Goal: Transaction & Acquisition: Purchase product/service

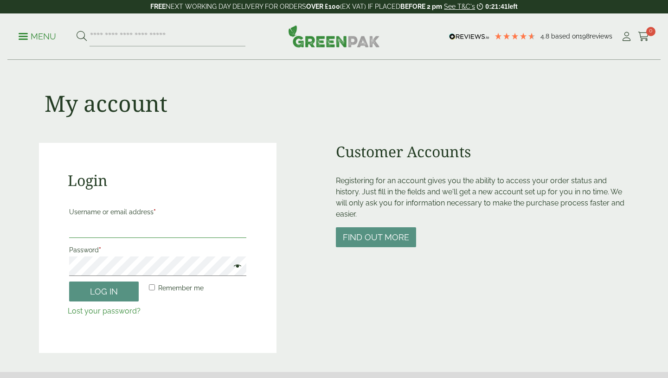
type input "**********"
click at [163, 229] on input "**********" at bounding box center [157, 227] width 177 height 19
click at [163, 299] on p "Remember me Log in" at bounding box center [158, 291] width 180 height 23
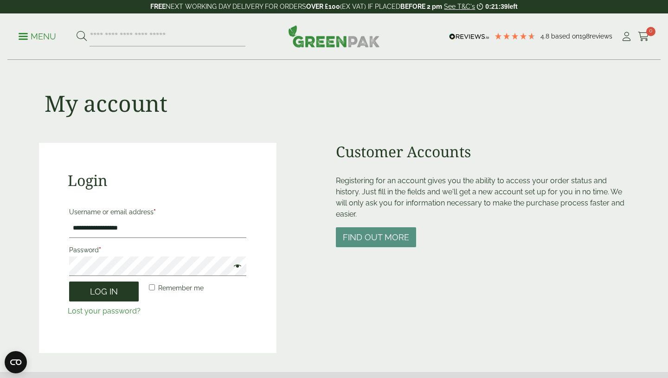
click at [129, 298] on button "Log in" at bounding box center [104, 291] width 70 height 20
click at [113, 284] on button "Log in" at bounding box center [104, 291] width 70 height 20
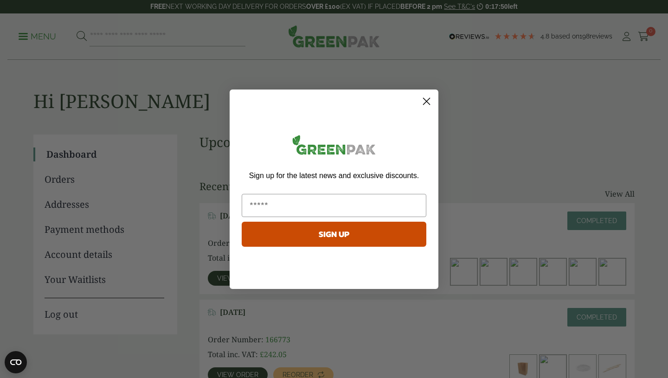
click at [428, 103] on circle "Close dialog" at bounding box center [426, 100] width 15 height 15
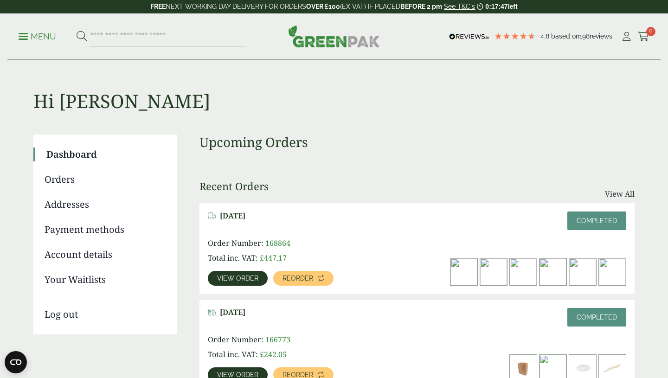
click at [228, 280] on span "View order" at bounding box center [237, 278] width 41 height 6
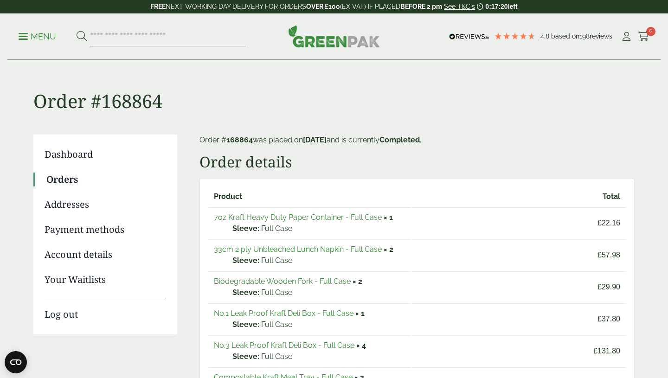
click at [292, 215] on link "7oz Kraft Heavy Duty Paper Container - Full Case" at bounding box center [298, 217] width 168 height 9
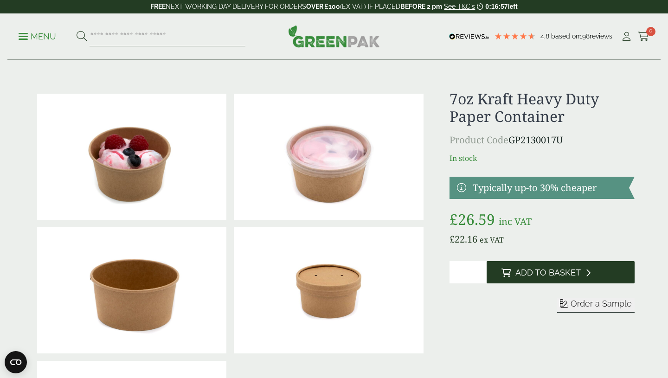
click at [514, 277] on button "Add to Basket" at bounding box center [560, 272] width 148 height 22
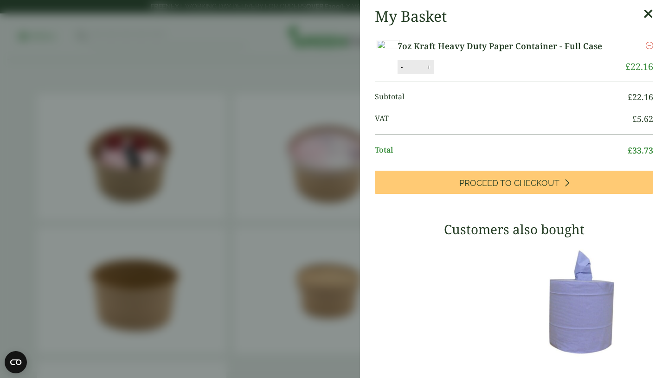
click at [510, 49] on link "7oz Kraft Heavy Duty Paper Container - Full Case" at bounding box center [505, 46] width 216 height 13
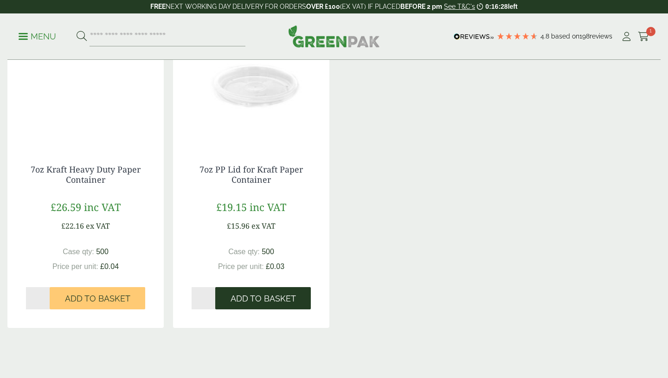
click at [274, 301] on span "Add to Basket" at bounding box center [262, 298] width 65 height 10
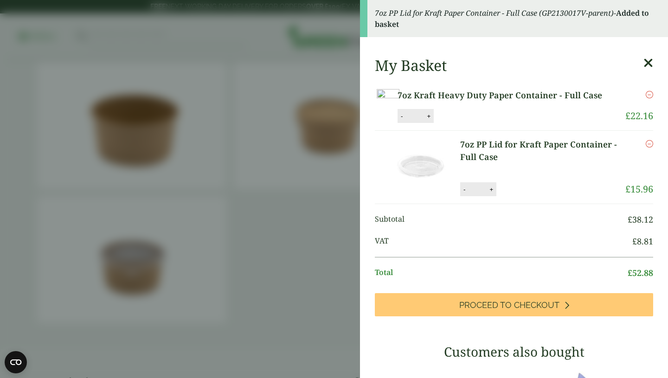
click at [643, 62] on icon at bounding box center [648, 63] width 10 height 13
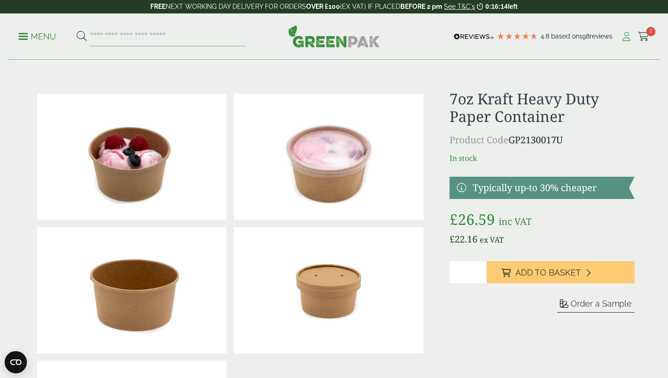
click at [621, 40] on icon at bounding box center [626, 36] width 12 height 9
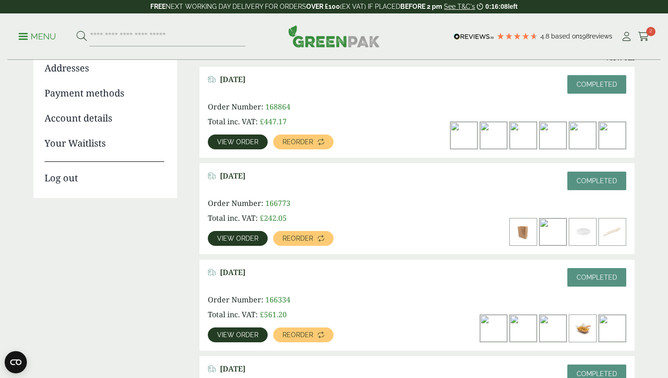
click at [227, 243] on link "View order" at bounding box center [238, 238] width 60 height 15
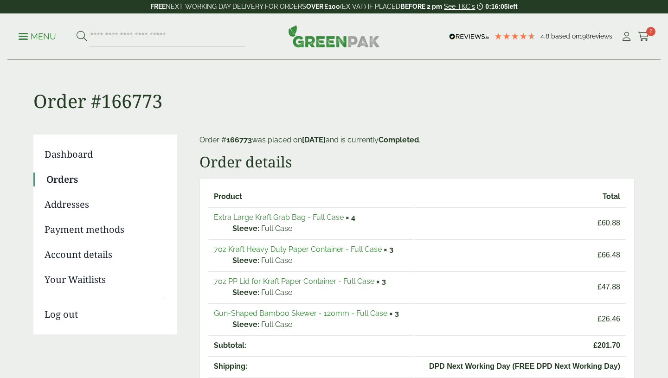
scroll to position [115, 0]
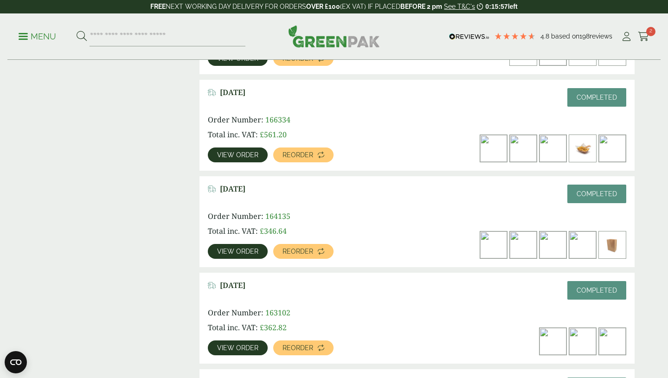
click at [245, 248] on span "View order" at bounding box center [237, 251] width 41 height 6
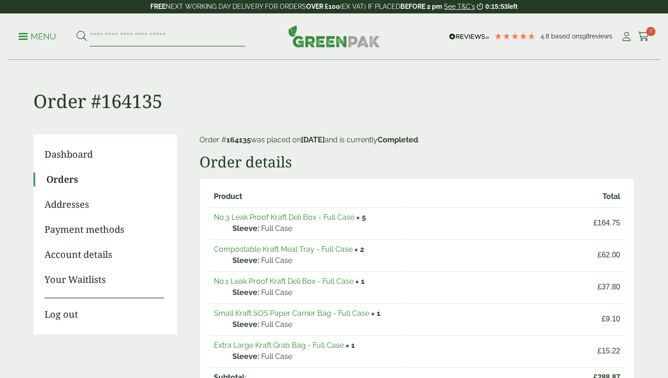
click at [119, 38] on input "search" at bounding box center [167, 36] width 156 height 19
type input "*********"
click at [76, 31] on button at bounding box center [81, 37] width 10 height 12
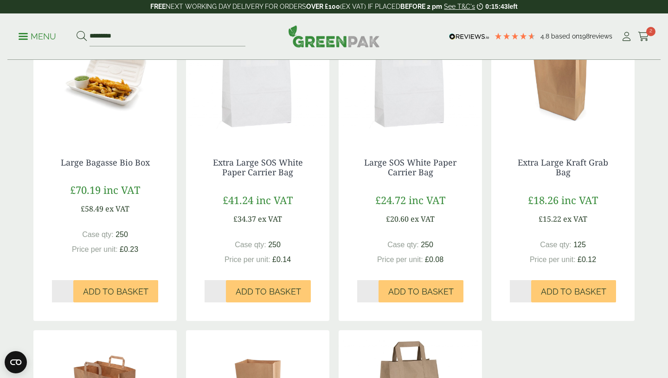
scroll to position [472, 0]
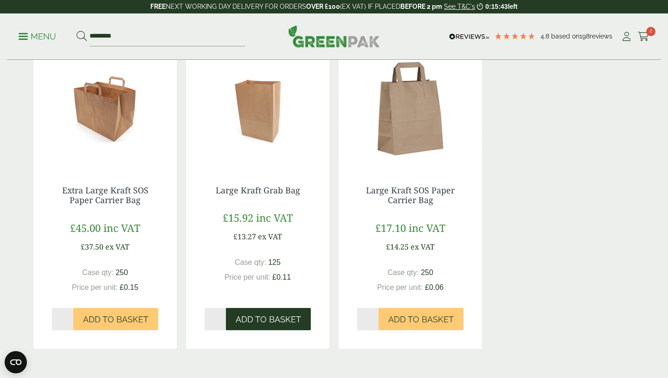
click at [284, 320] on span "Add to Basket" at bounding box center [267, 319] width 65 height 10
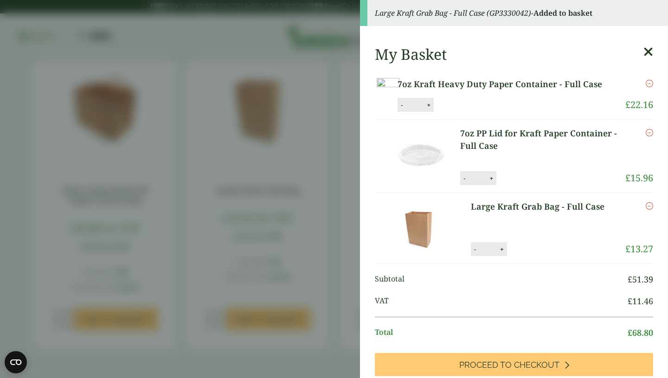
click at [498, 264] on li "Large Kraft Grab Bag - Full Case Large Kraft Grab Bag - Full Case quantity - * …" at bounding box center [514, 228] width 278 height 71
click at [498, 256] on div "- * +" at bounding box center [489, 249] width 36 height 14
click at [501, 253] on button "+" at bounding box center [501, 249] width 9 height 8
type input "*"
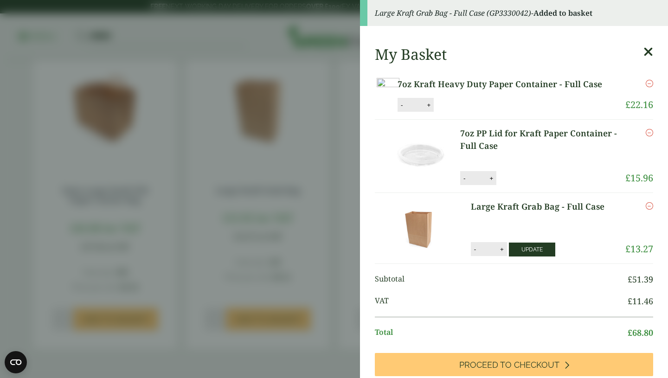
click at [525, 256] on button "Update" at bounding box center [532, 249] width 46 height 14
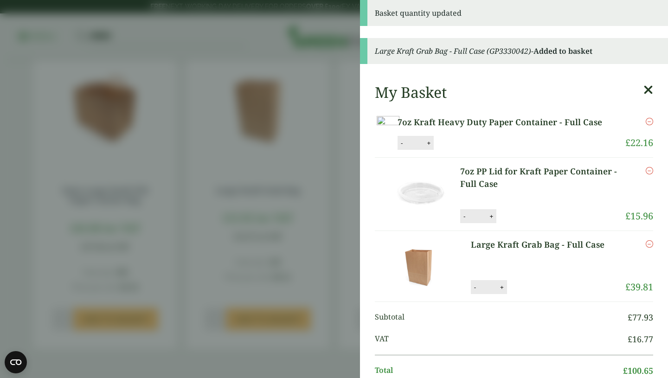
click at [647, 91] on icon at bounding box center [648, 89] width 10 height 13
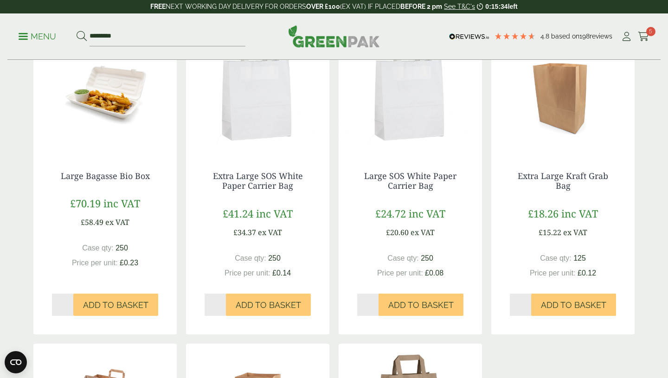
scroll to position [130, 0]
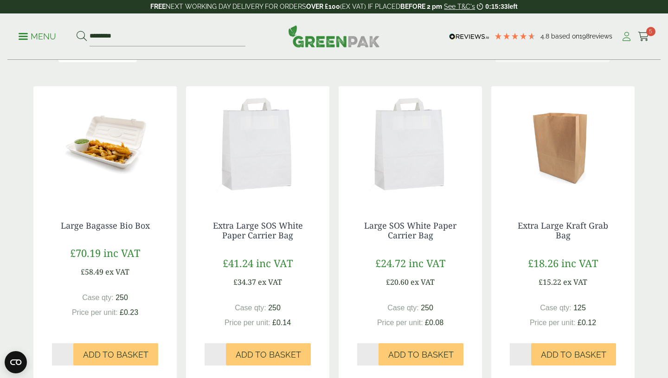
click at [626, 38] on icon at bounding box center [626, 36] width 12 height 9
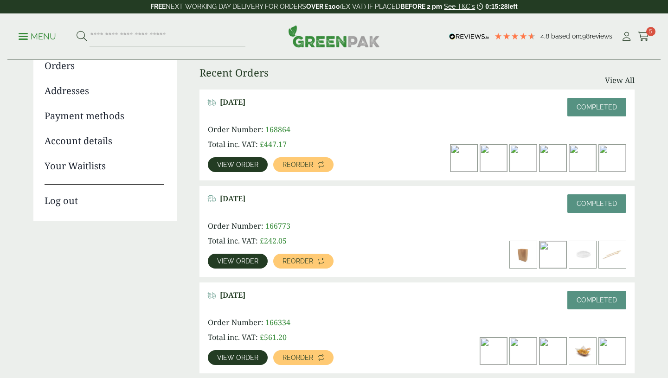
click at [249, 168] on span "View order" at bounding box center [237, 164] width 41 height 6
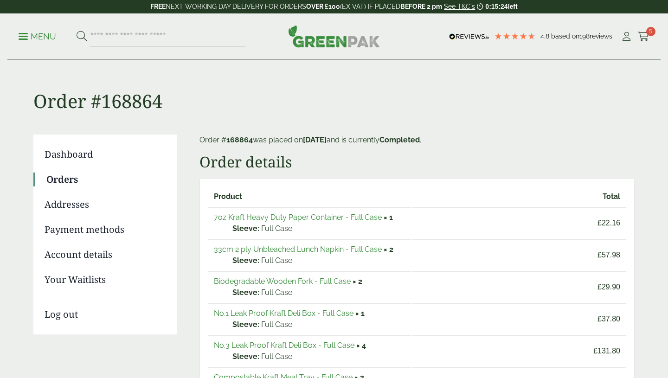
click at [298, 341] on link "No.3 Leak Proof Kraft Deli Box - Full Case" at bounding box center [284, 345] width 140 height 9
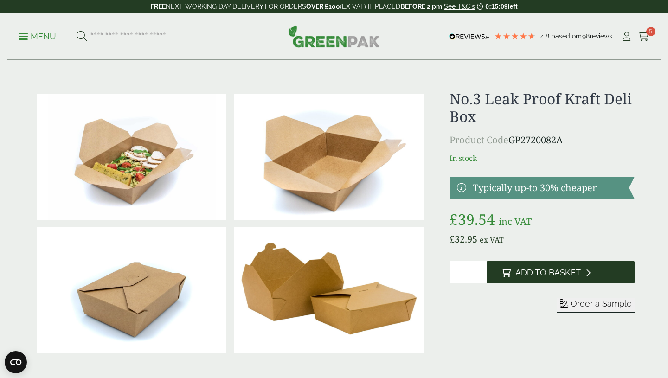
click at [544, 274] on span "Add to Basket" at bounding box center [547, 272] width 65 height 10
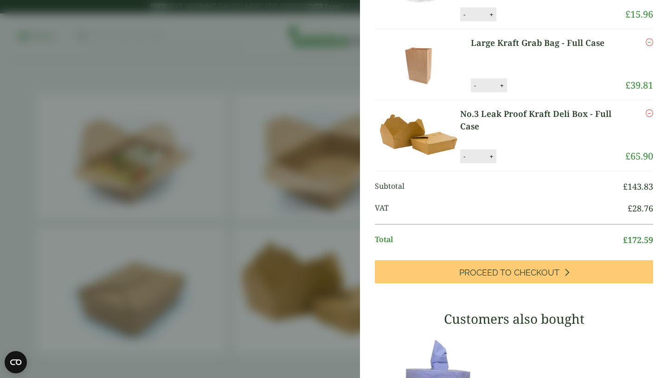
scroll to position [165, 0]
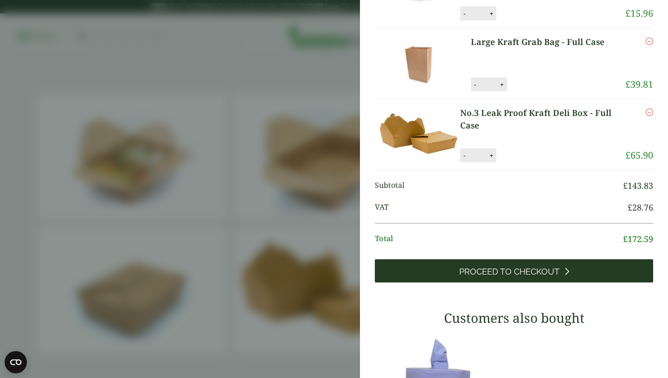
click at [520, 277] on span "Proceed to Checkout" at bounding box center [509, 272] width 100 height 10
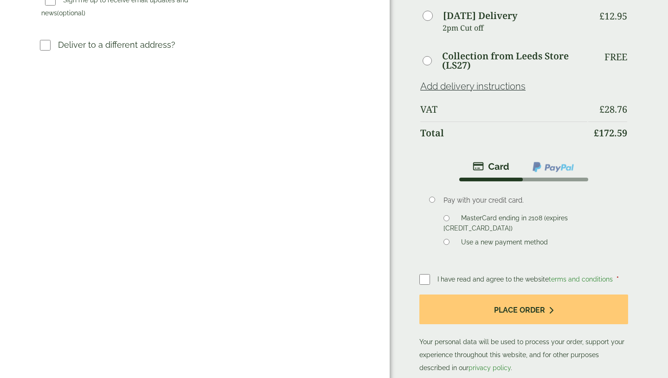
scroll to position [343, 0]
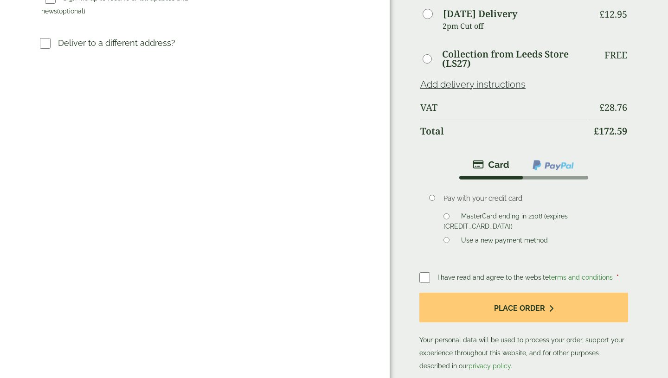
click at [464, 236] on label "Use a new payment method" at bounding box center [504, 241] width 94 height 10
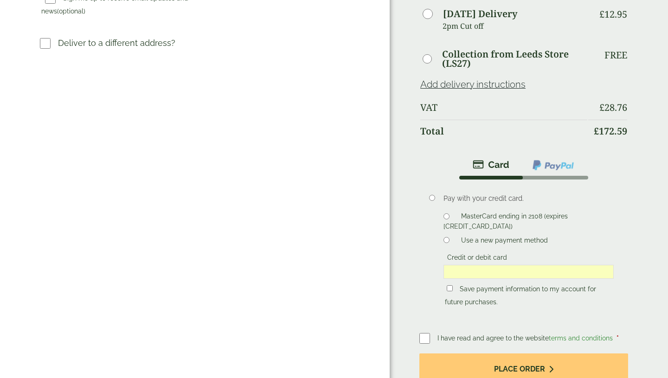
click at [589, 281] on p "Save payment information to my account for future purchases." at bounding box center [528, 295] width 170 height 29
click at [448, 281] on p "Save payment information to my account for future purchases." at bounding box center [528, 295] width 170 height 29
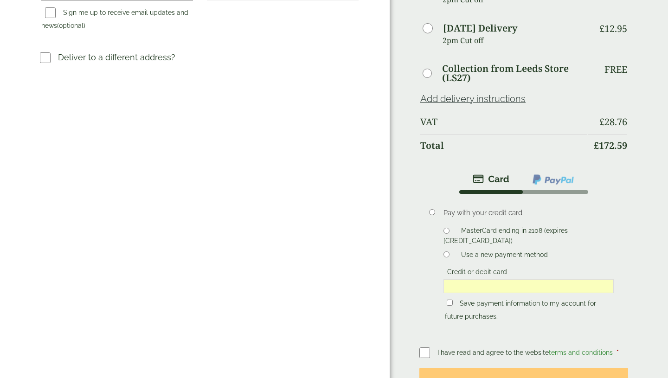
scroll to position [334, 0]
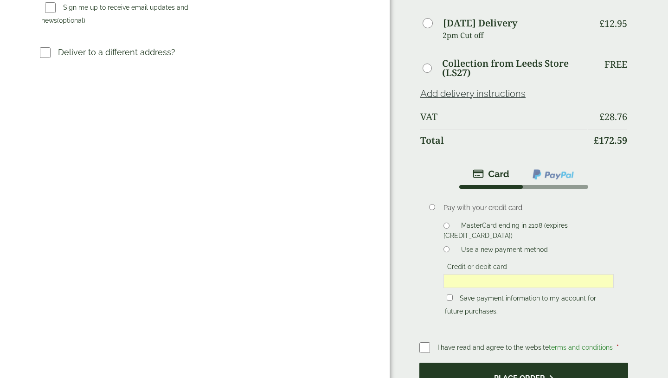
click at [477, 362] on button "Place order" at bounding box center [523, 377] width 209 height 30
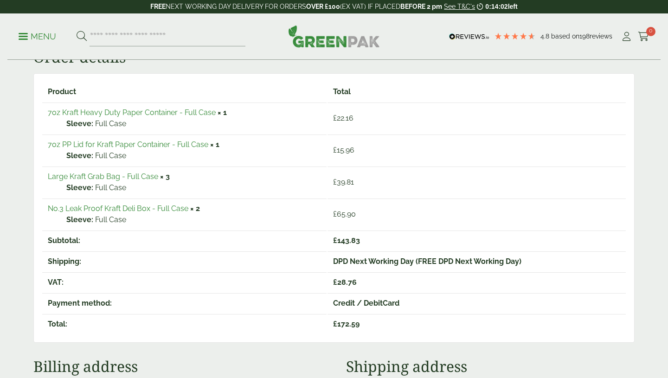
scroll to position [150, 0]
